Goal: Information Seeking & Learning: Learn about a topic

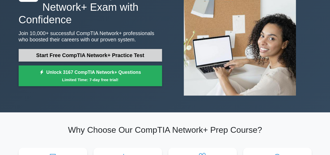
click at [113, 58] on link "Start Free CompTIA Network+ Practice Test" at bounding box center [90, 55] width 143 height 13
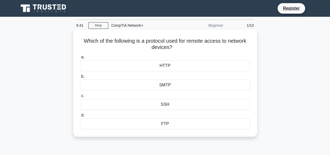
click at [165, 106] on div "SSH" at bounding box center [165, 104] width 170 height 11
click at [80, 98] on input "c. SSH" at bounding box center [80, 95] width 0 height 3
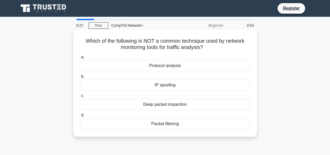
click at [174, 86] on div "IP spoofing" at bounding box center [165, 85] width 170 height 11
click at [80, 78] on input "b. IP spoofing" at bounding box center [80, 76] width 0 height 3
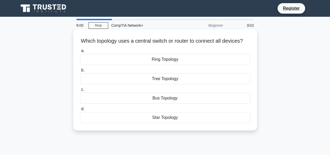
click at [166, 65] on div "Ring Topology" at bounding box center [165, 59] width 170 height 11
click at [80, 53] on input "a. Ring Topology" at bounding box center [80, 50] width 0 height 3
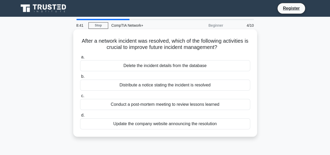
click at [136, 104] on div "Conduct a post-mortem meeting to review lessons learned" at bounding box center [165, 104] width 170 height 11
click at [80, 98] on input "c. Conduct a post-mortem meeting to review lessons learned" at bounding box center [80, 95] width 0 height 3
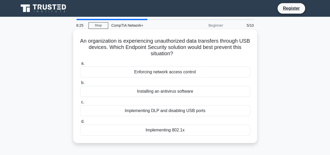
click at [177, 113] on div "Implementing DLP and disabling USB ports" at bounding box center [165, 111] width 170 height 11
click at [80, 104] on input "c. Implementing DLP and disabling USB ports" at bounding box center [80, 102] width 0 height 3
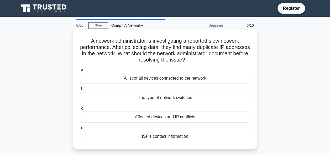
click at [168, 118] on div "Affected devices and IP conflicts" at bounding box center [165, 117] width 170 height 11
click at [80, 111] on input "c. Affected devices and IP conflicts" at bounding box center [80, 108] width 0 height 3
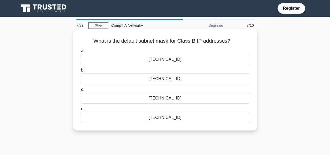
click at [176, 79] on div "255.255.254.0" at bounding box center [165, 78] width 170 height 11
click at [80, 72] on input "b. 255.255.254.0" at bounding box center [80, 70] width 0 height 3
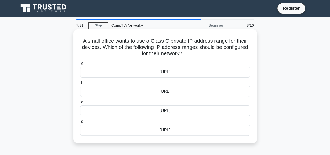
click at [180, 94] on div "192.168.0.0/16" at bounding box center [165, 91] width 170 height 11
click at [80, 85] on input "b. 192.168.0.0/16" at bounding box center [80, 82] width 0 height 3
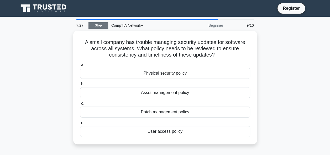
click at [98, 26] on link "Stop" at bounding box center [98, 25] width 20 height 7
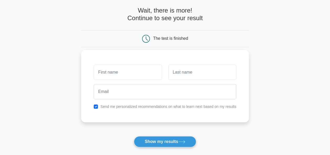
scroll to position [52, 0]
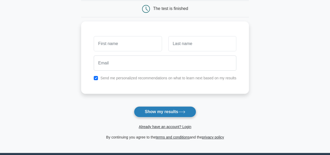
click at [175, 113] on button "Show my results" at bounding box center [165, 112] width 62 height 11
click at [115, 33] on div at bounding box center [128, 42] width 74 height 19
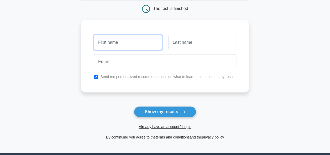
click at [119, 43] on input "text" at bounding box center [128, 42] width 68 height 15
type input "hjajhd"
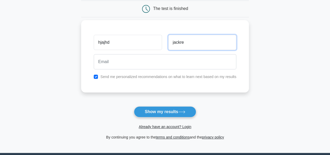
type input "jackre"
click at [97, 76] on input "checkbox" at bounding box center [96, 77] width 4 height 4
checkbox input "false"
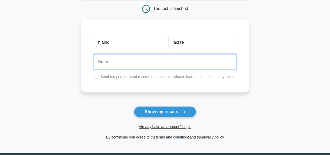
click at [113, 62] on input "email" at bounding box center [165, 61] width 143 height 15
click at [110, 64] on input "jackn,mdf1503@gmail.com" at bounding box center [165, 61] width 143 height 15
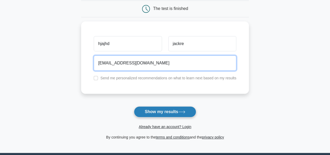
type input "jackn_mdf1503@gmail.com"
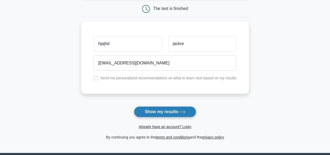
click at [179, 108] on button "Show my results" at bounding box center [165, 112] width 62 height 11
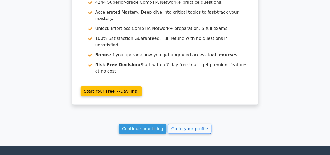
scroll to position [466, 0]
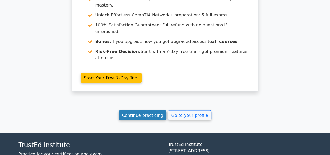
click at [149, 111] on link "Continue practicing" at bounding box center [143, 116] width 48 height 10
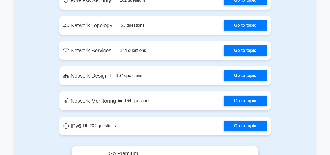
scroll to position [892, 0]
